Goal: Transaction & Acquisition: Subscribe to service/newsletter

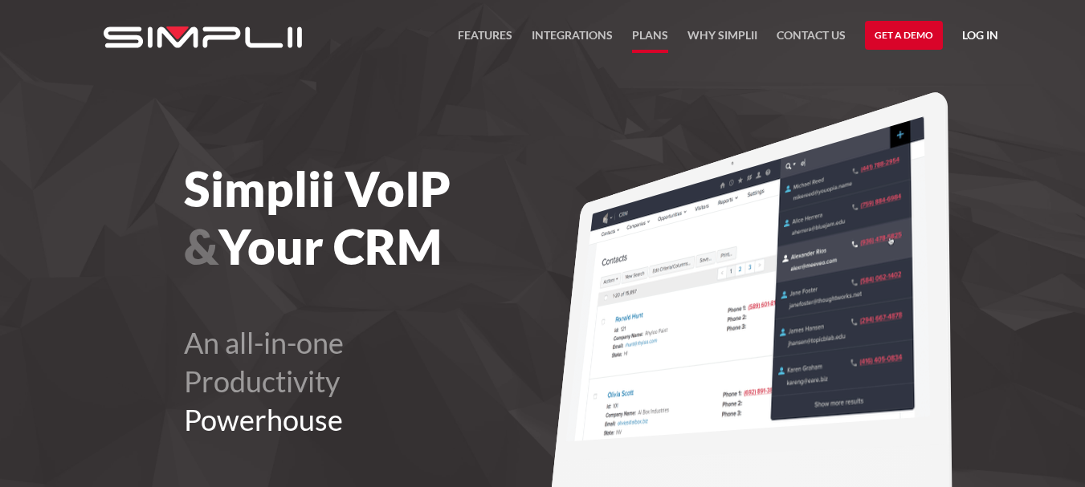
click at [636, 37] on link "Plans" at bounding box center [650, 39] width 36 height 27
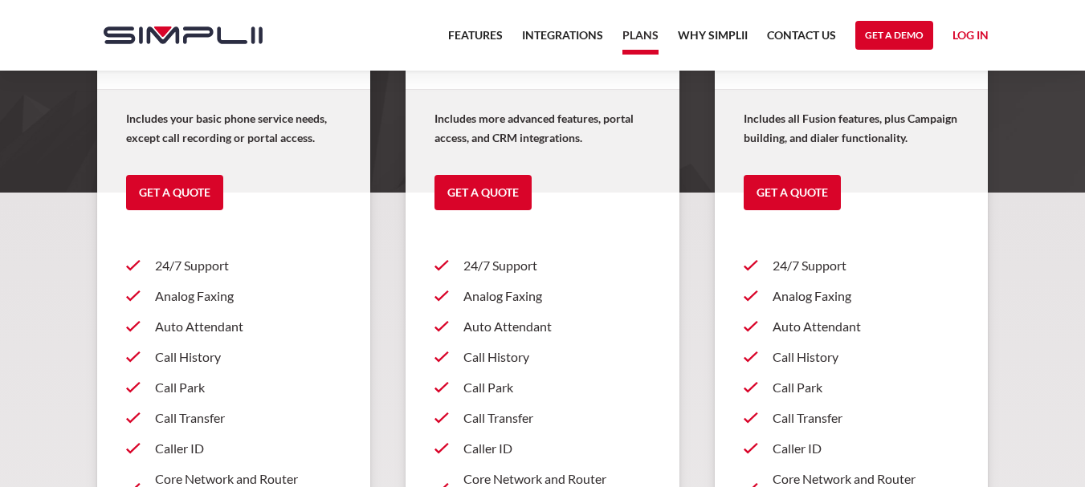
scroll to position [161, 0]
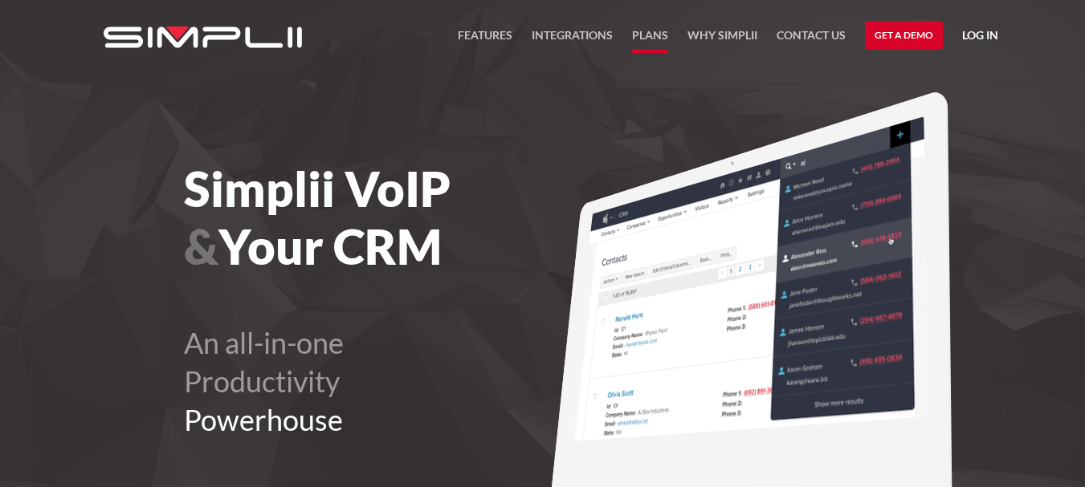
click at [645, 30] on link "Plans" at bounding box center [650, 39] width 36 height 27
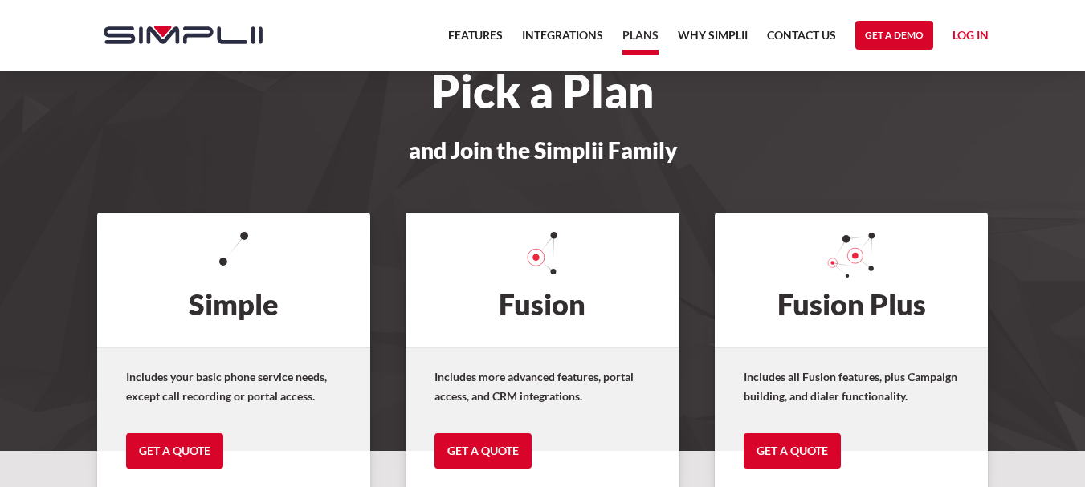
scroll to position [80, 0]
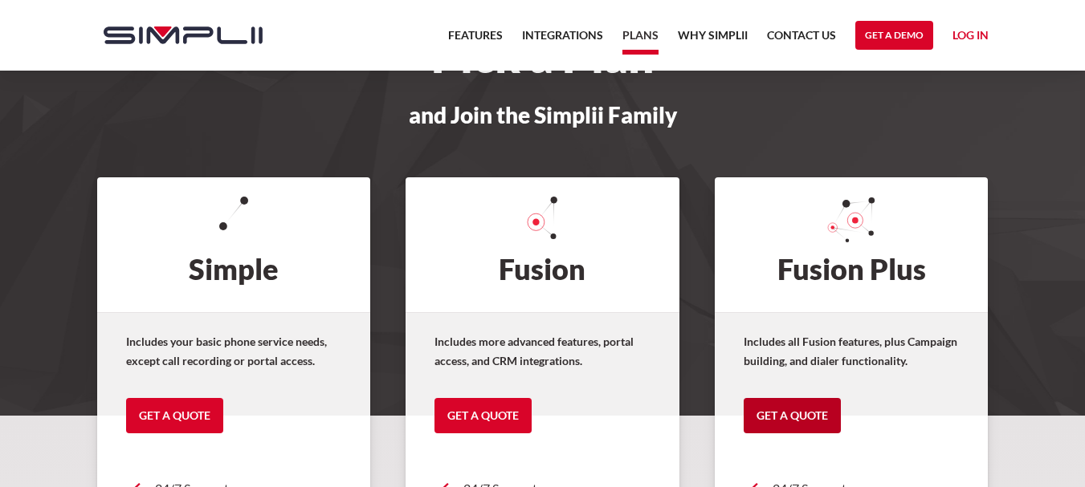
click at [806, 402] on link "Get a Quote" at bounding box center [791, 415] width 97 height 35
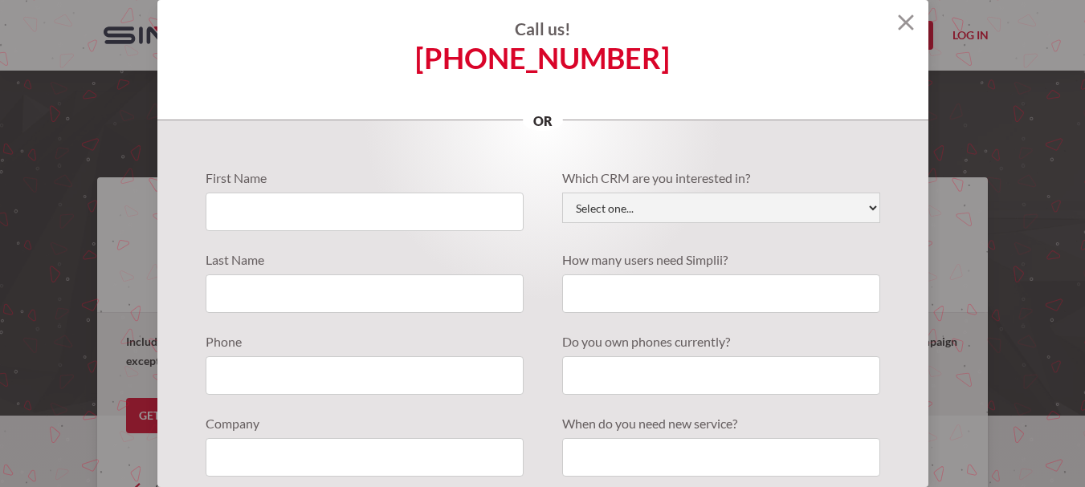
click at [898, 16] on img at bounding box center [906, 22] width 16 height 16
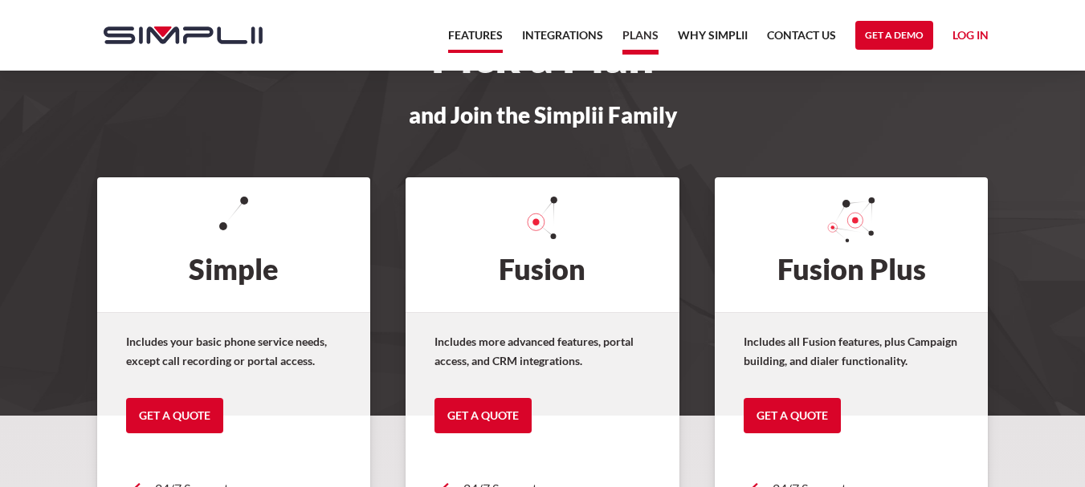
click at [452, 26] on link "Features" at bounding box center [475, 39] width 55 height 27
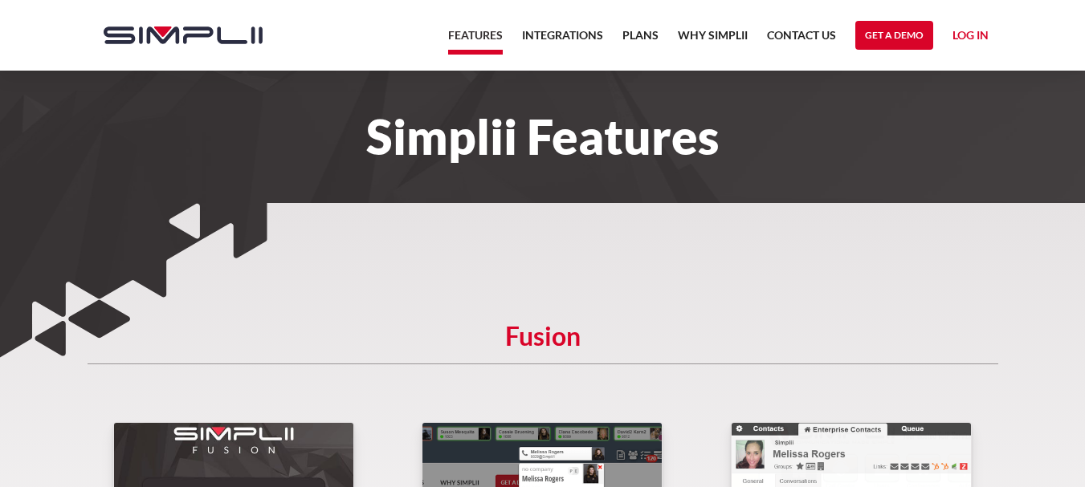
click at [230, 37] on img "home" at bounding box center [183, 35] width 159 height 18
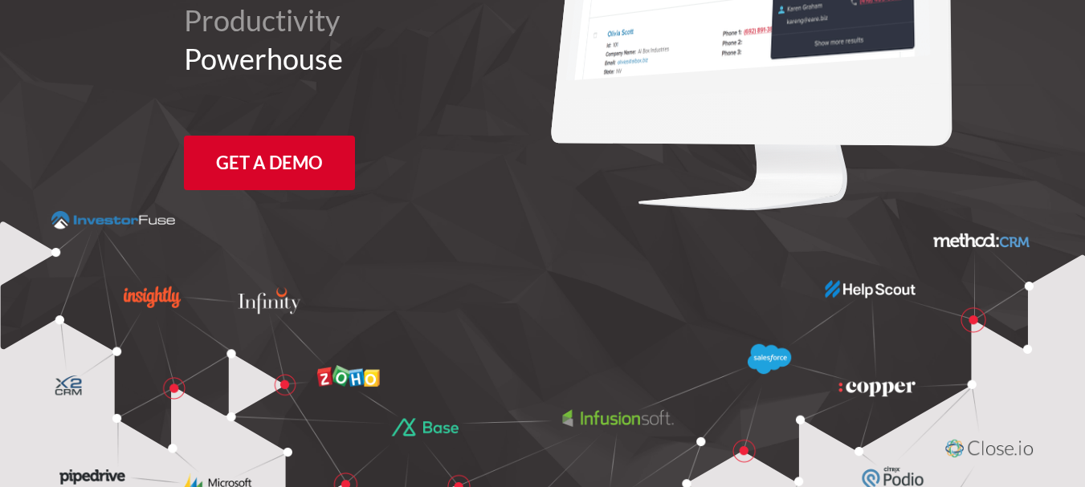
scroll to position [321, 0]
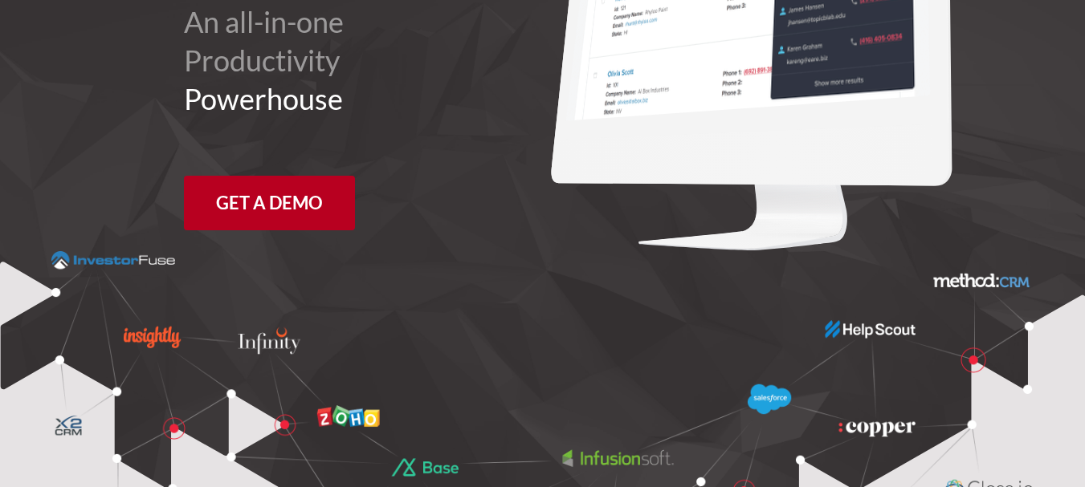
click at [253, 205] on link "Get a Demo" at bounding box center [269, 203] width 171 height 55
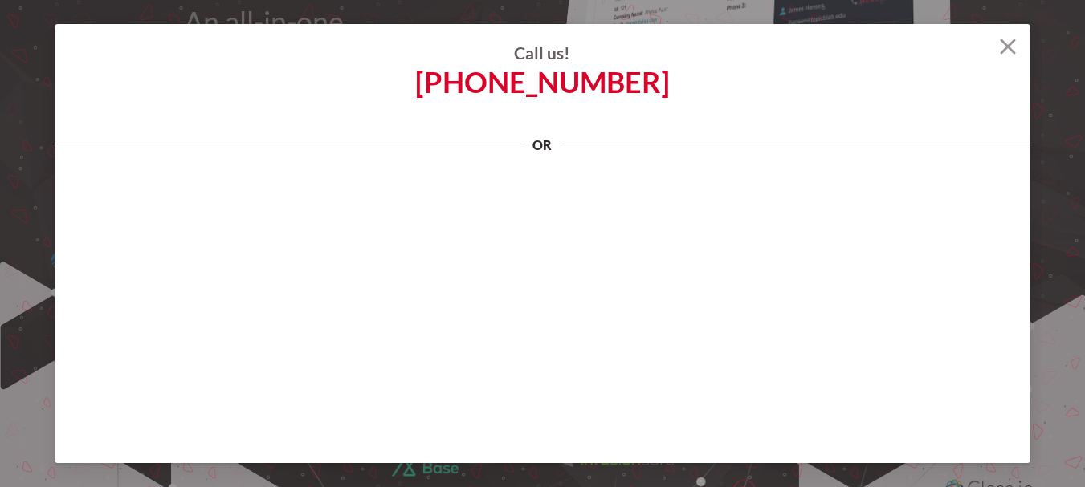
click at [1008, 43] on img at bounding box center [1008, 47] width 16 height 16
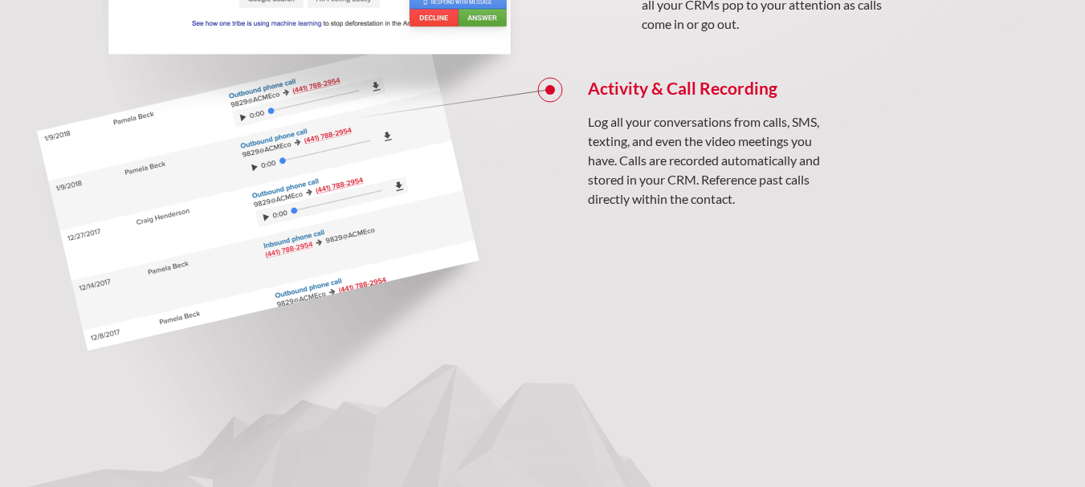
scroll to position [1606, 0]
